Goal: Task Accomplishment & Management: Use online tool/utility

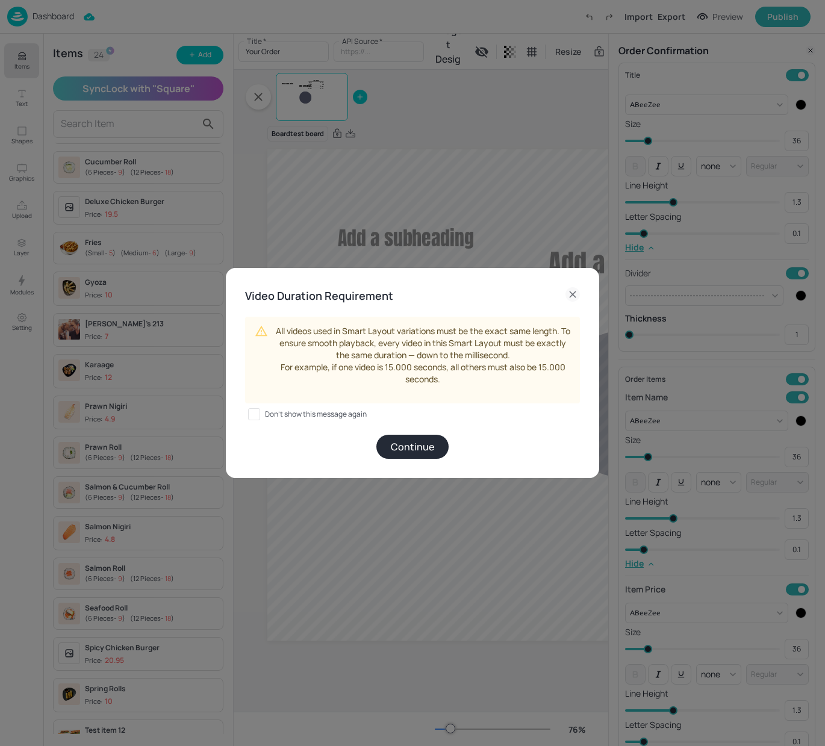
scroll to position [0, 283]
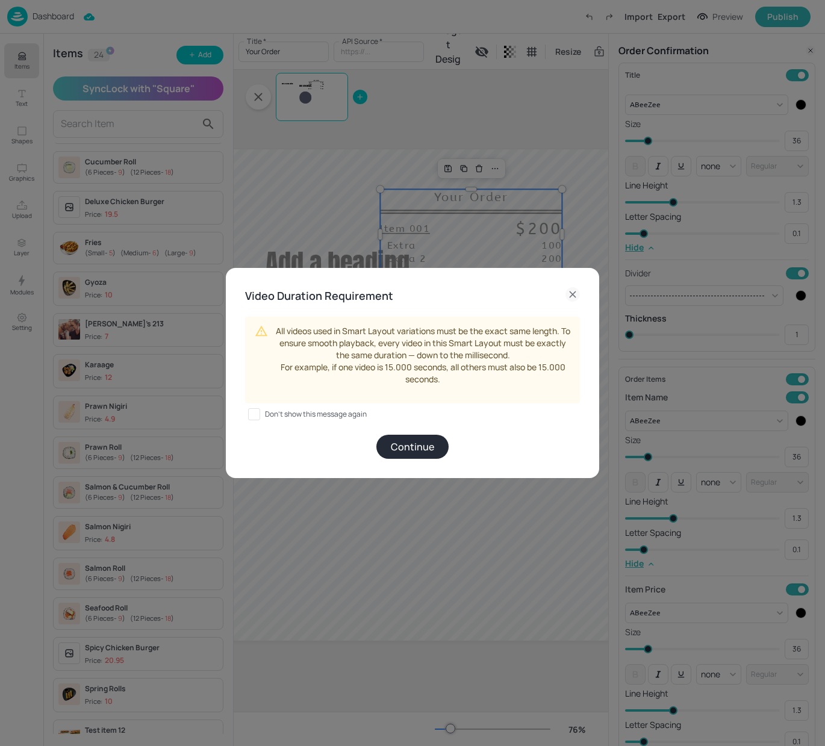
click at [575, 295] on icon at bounding box center [573, 294] width 14 height 14
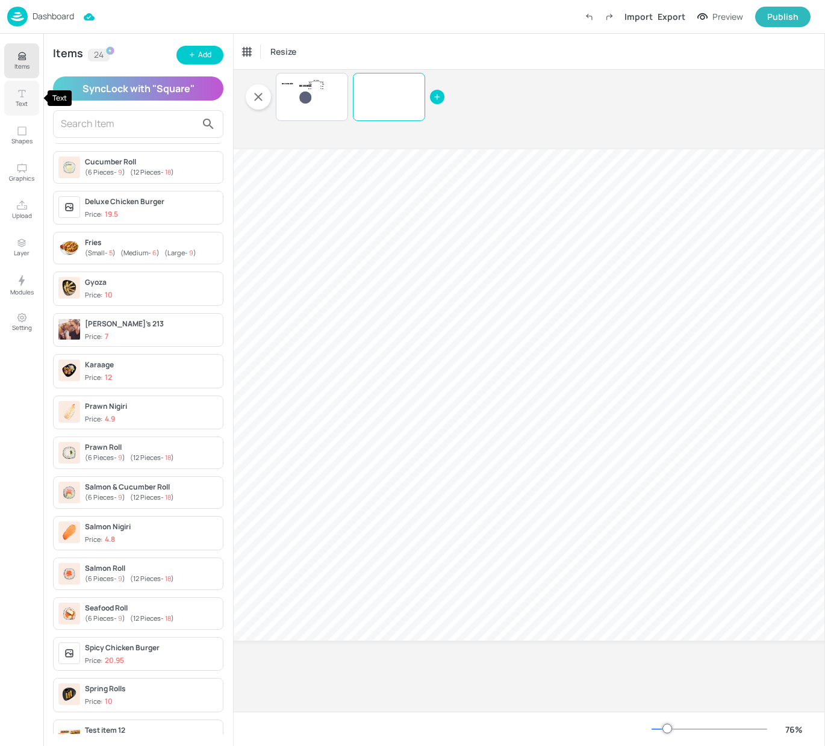
click at [17, 101] on p "Text" at bounding box center [22, 103] width 12 height 8
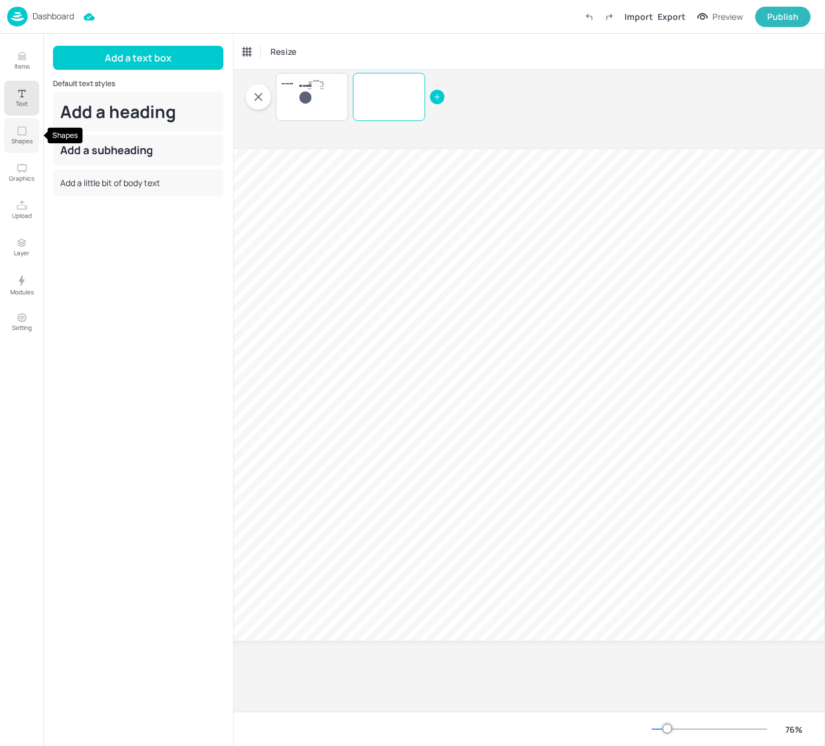
click at [16, 139] on p "Shapes" at bounding box center [21, 141] width 21 height 8
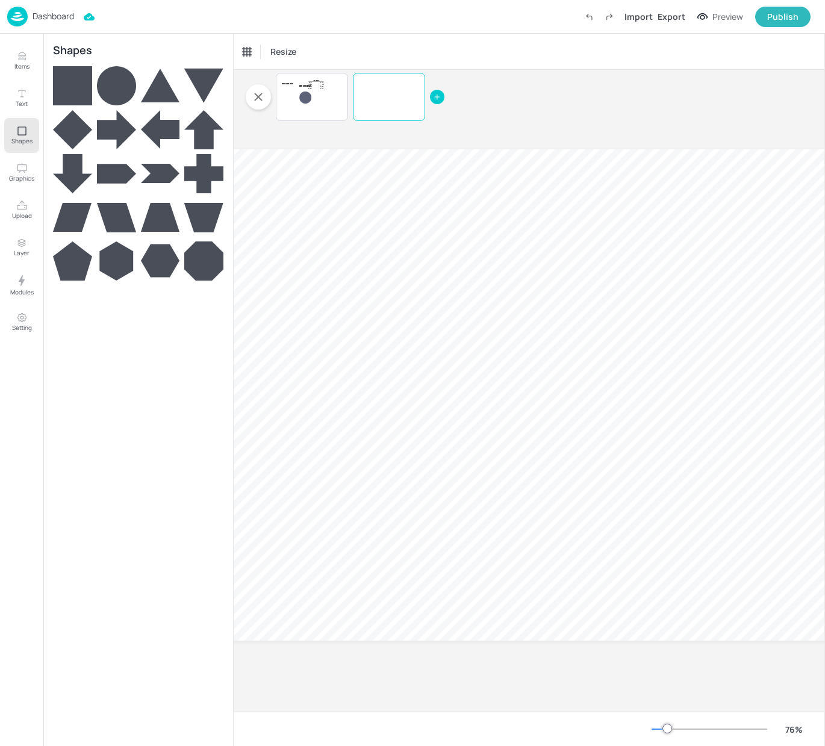
click at [16, 192] on div "Items Text Shapes Graphics Upload Layer Modules Setting" at bounding box center [21, 390] width 43 height 713
click at [31, 205] on button "Upload" at bounding box center [21, 210] width 35 height 35
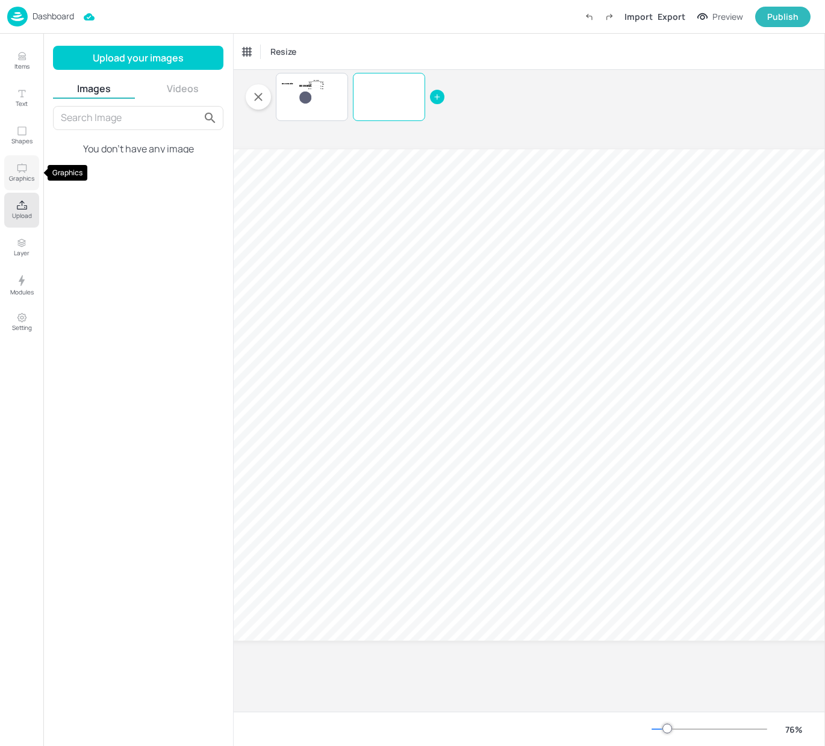
click at [21, 172] on icon "Graphics" at bounding box center [21, 168] width 11 height 11
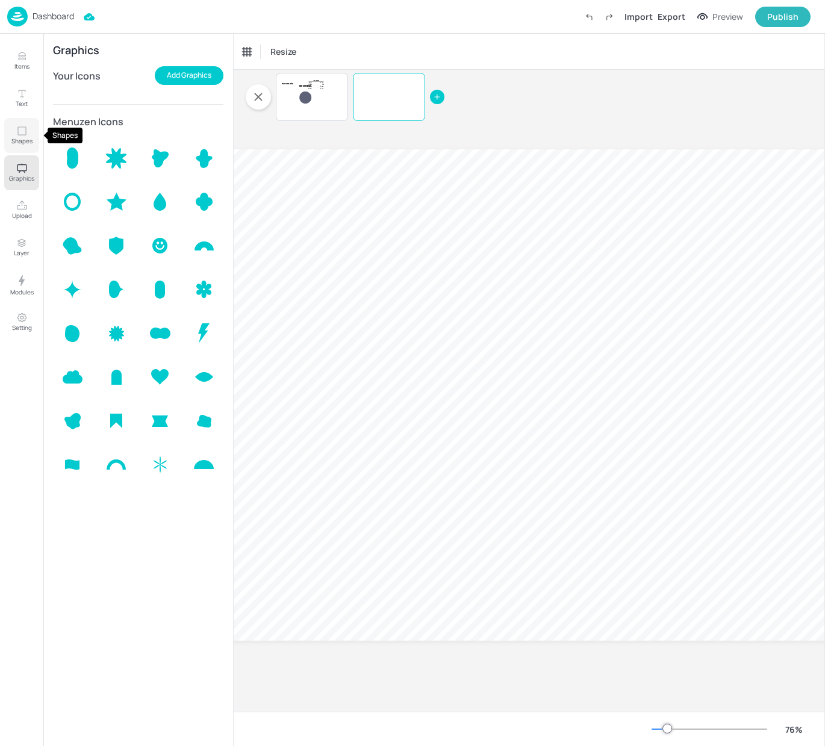
click at [26, 138] on p "Shapes" at bounding box center [21, 141] width 21 height 8
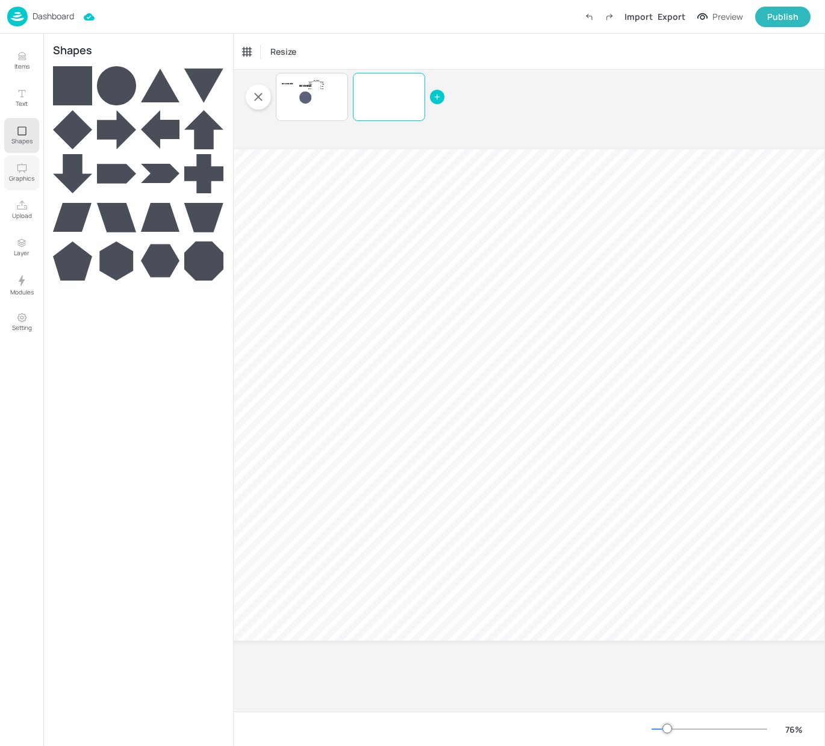
click at [26, 175] on p "Graphics" at bounding box center [21, 178] width 25 height 8
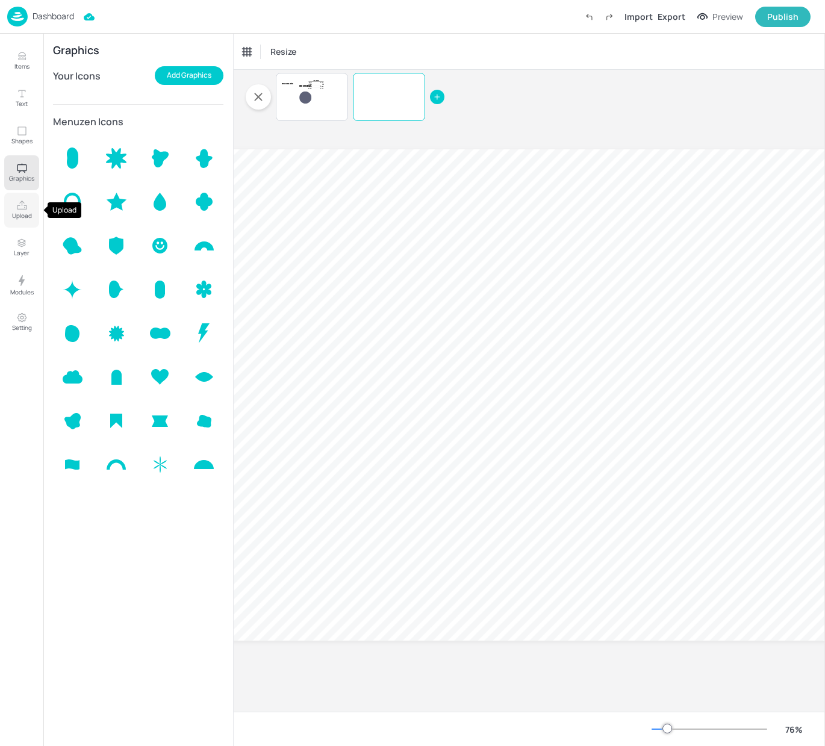
click at [9, 216] on button "Upload" at bounding box center [21, 210] width 35 height 35
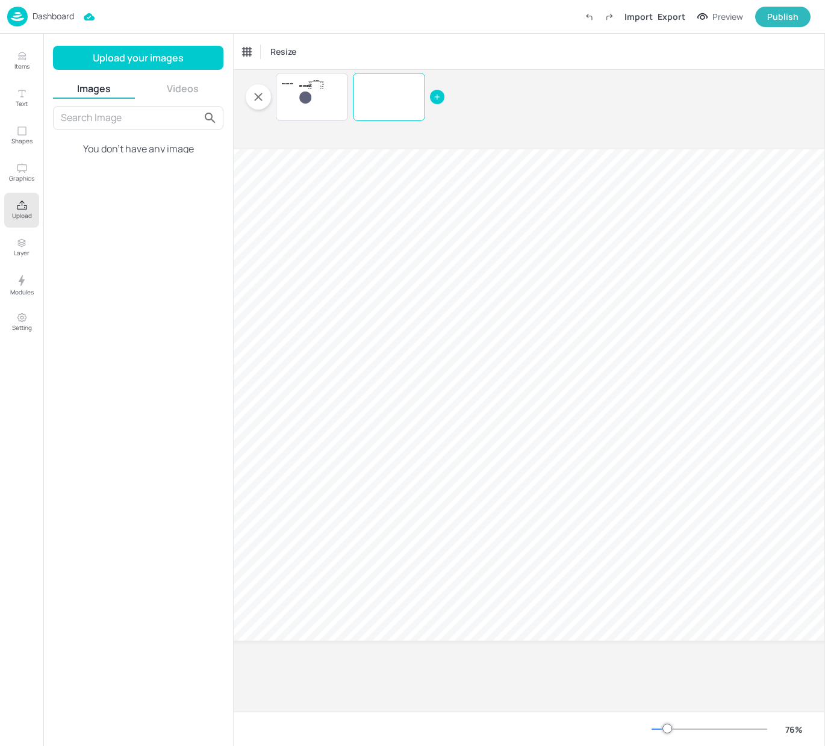
click at [187, 88] on button "Videos" at bounding box center [183, 88] width 82 height 13
click at [394, 11] on div "Dashboard Import Export Preview Publish" at bounding box center [408, 16] width 803 height 33
drag, startPoint x: 382, startPoint y: 110, endPoint x: 292, endPoint y: 134, distance: 92.8
click at [286, 106] on div "Default Add a heading Add a subheading 0 Your Order Item 001 $200 Extra 100 Ext…" at bounding box center [345, 97] width 199 height 48
